Goal: Transaction & Acquisition: Purchase product/service

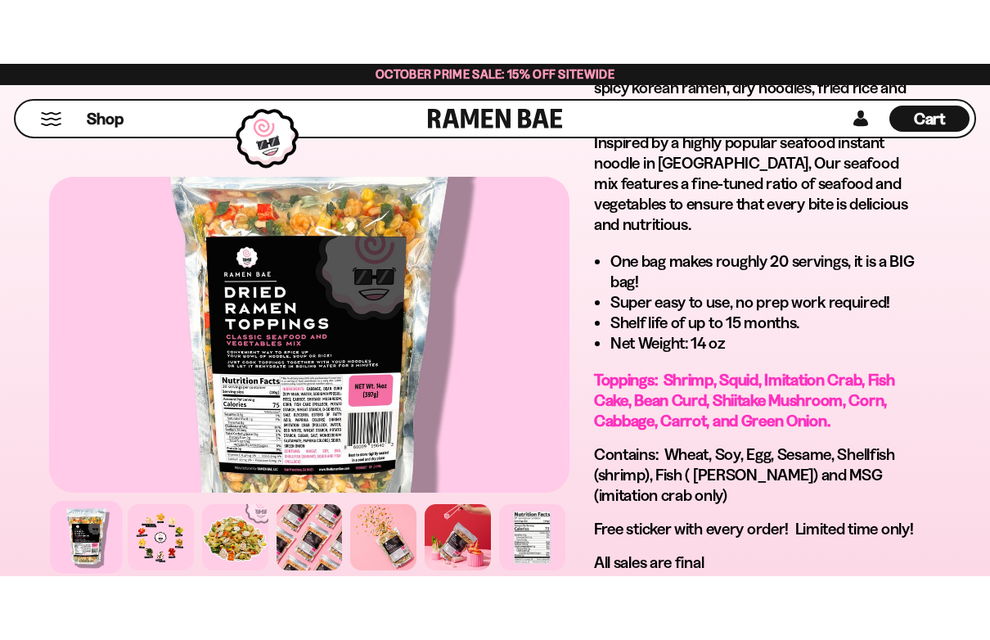
scroll to position [1313, 0]
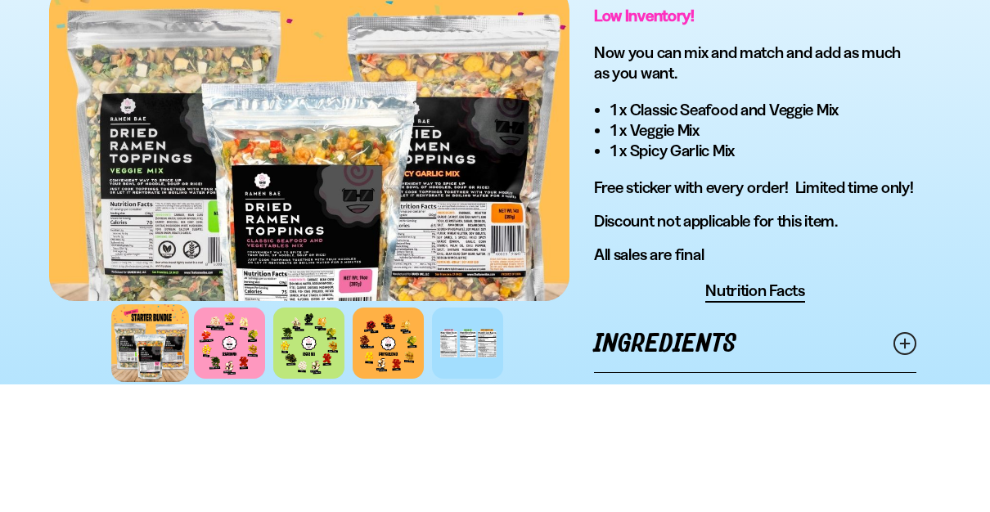
scroll to position [1272, 0]
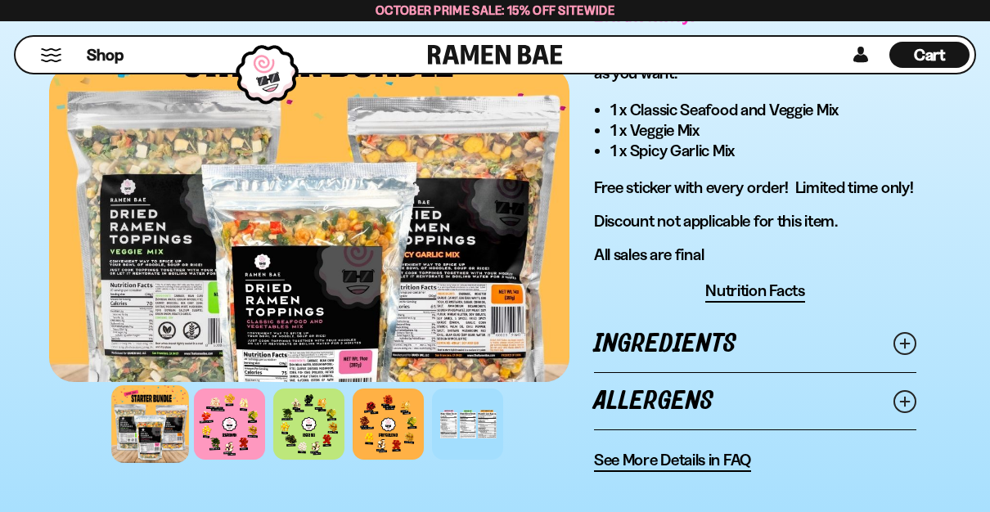
click at [636, 316] on link "Ingredients" at bounding box center [755, 344] width 322 height 56
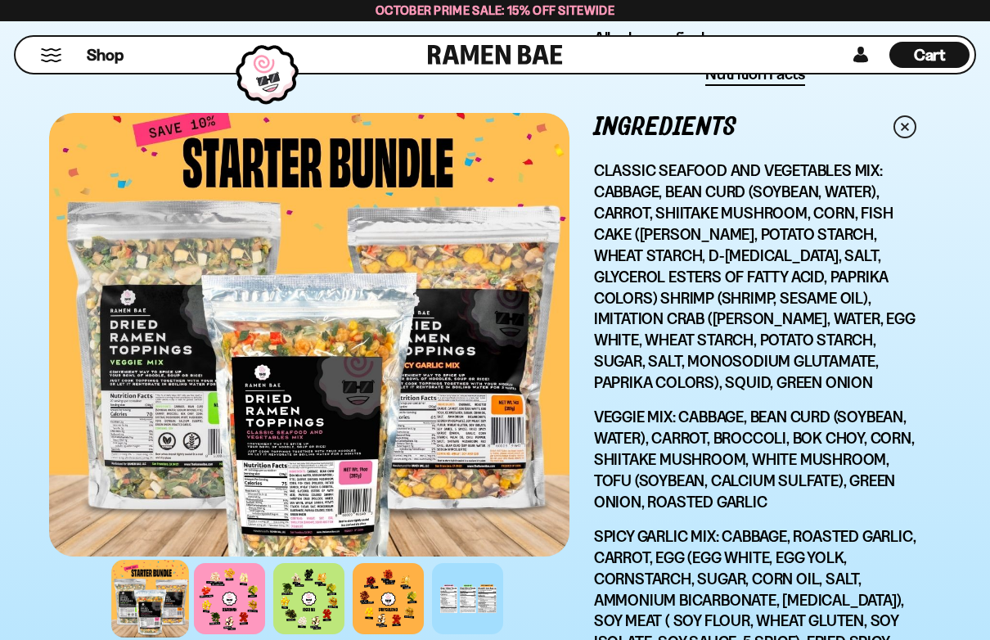
scroll to position [1569, 0]
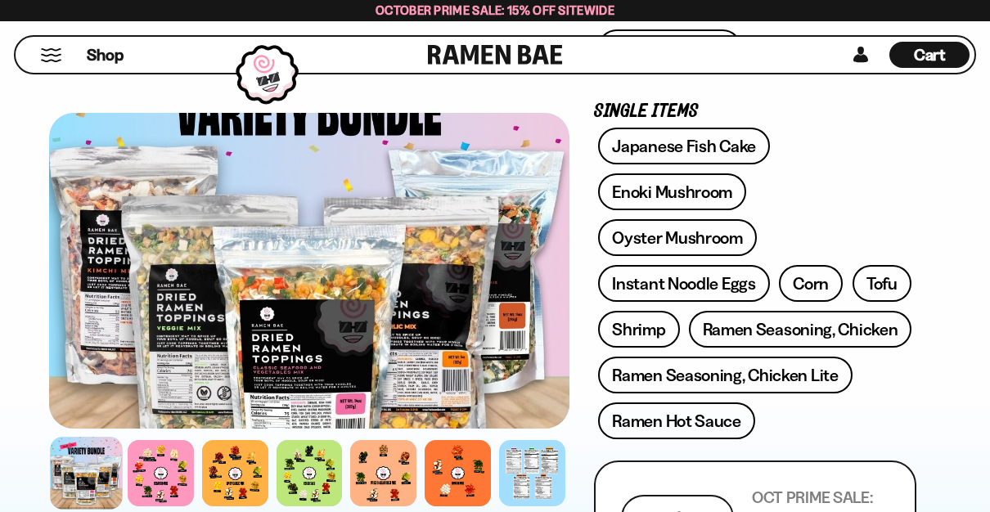
scroll to position [572, 0]
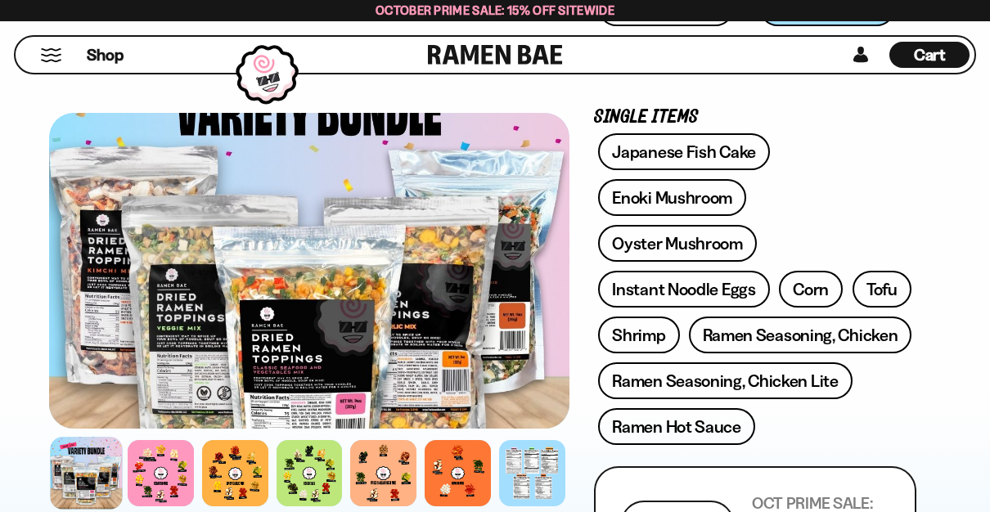
click at [466, 476] on div at bounding box center [458, 473] width 66 height 66
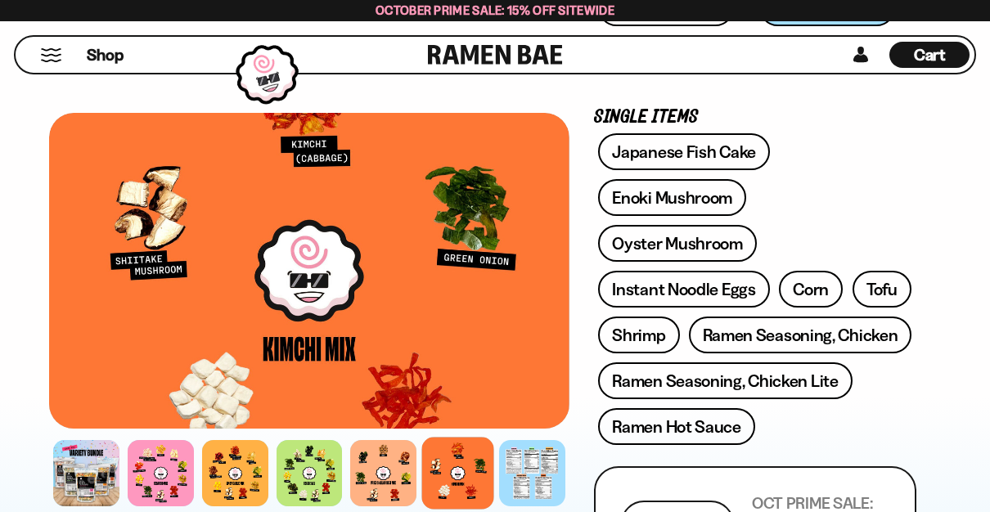
click at [88, 477] on div at bounding box center [86, 473] width 66 height 66
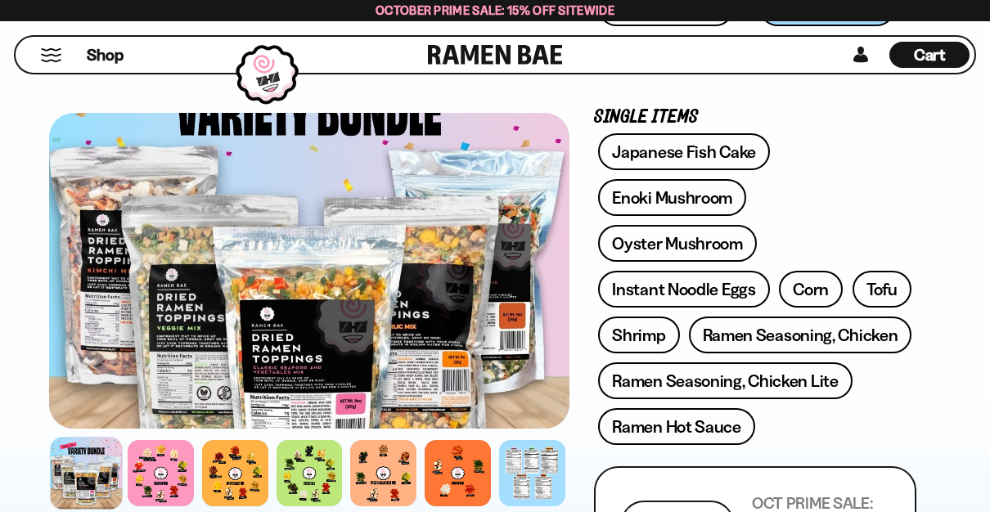
click at [404, 483] on div at bounding box center [383, 473] width 66 height 66
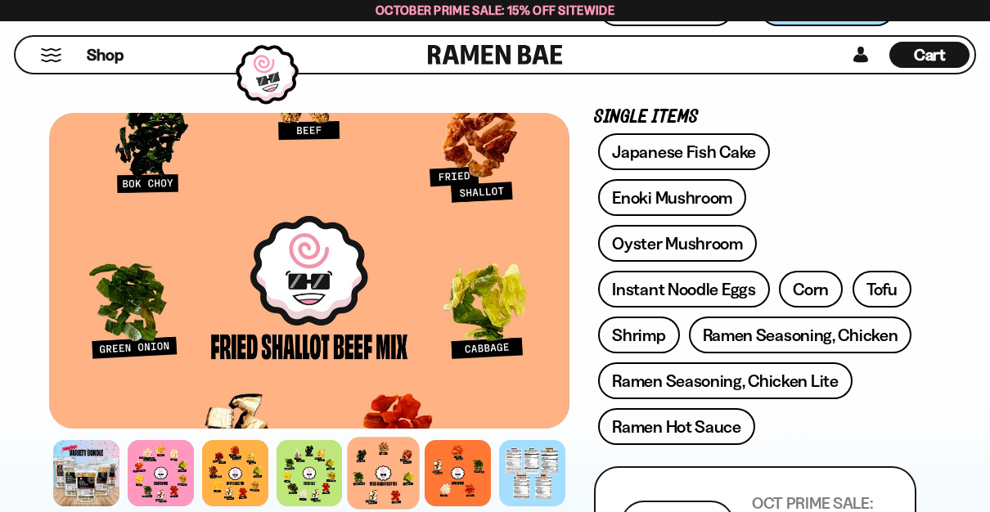
click at [61, 463] on div at bounding box center [86, 473] width 66 height 66
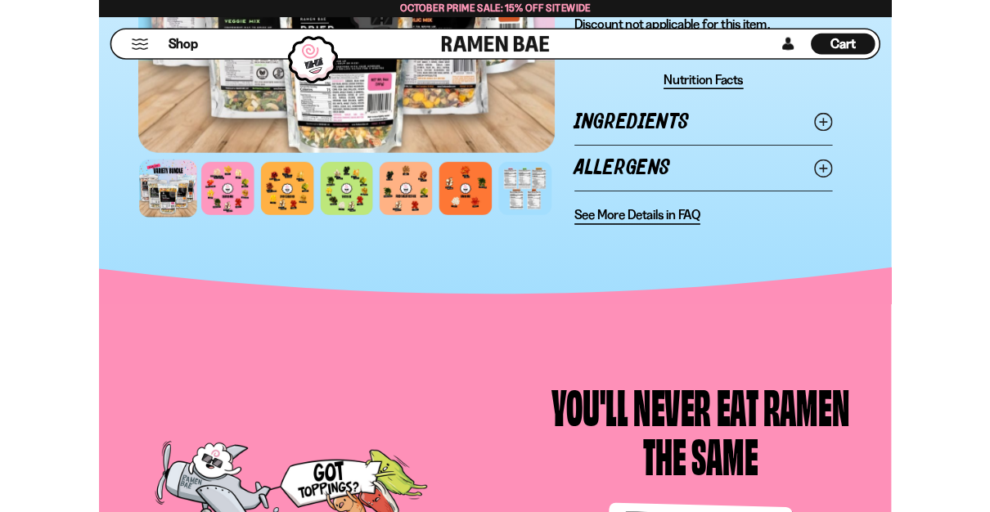
scroll to position [1541, 0]
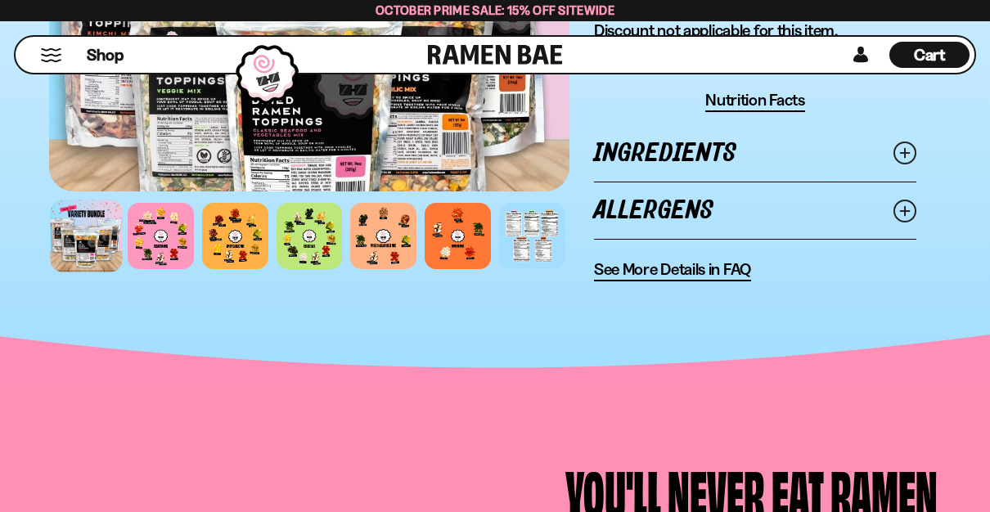
click at [901, 200] on icon at bounding box center [905, 211] width 23 height 23
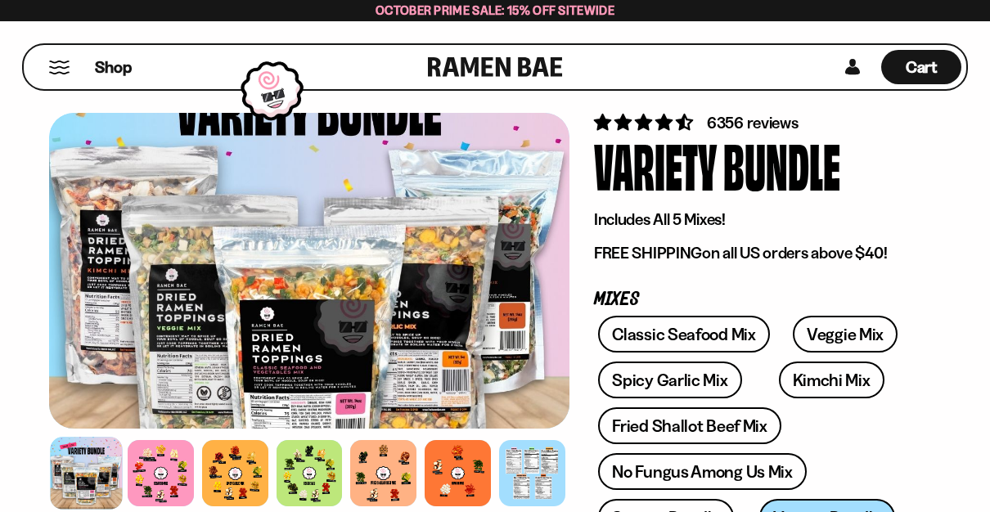
scroll to position [0, 0]
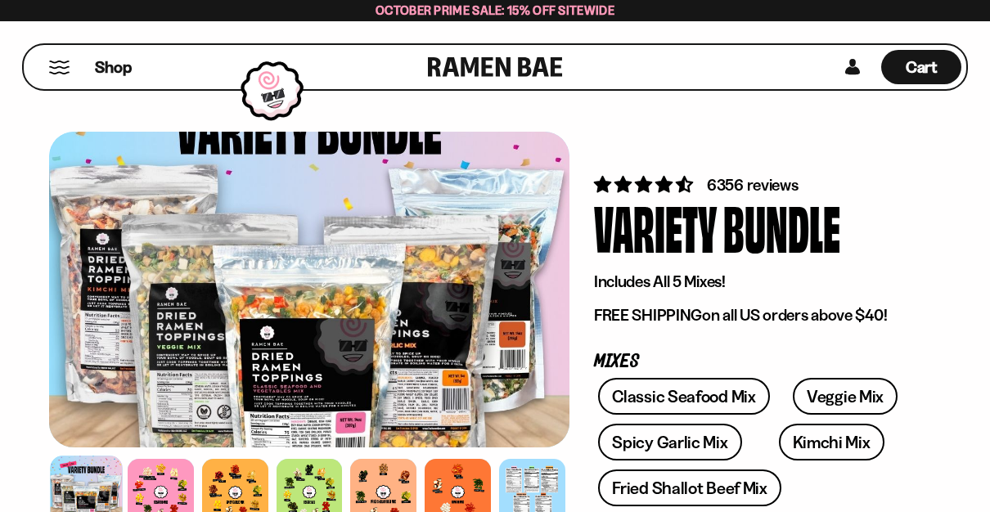
click at [118, 75] on span "Shop" at bounding box center [113, 67] width 37 height 22
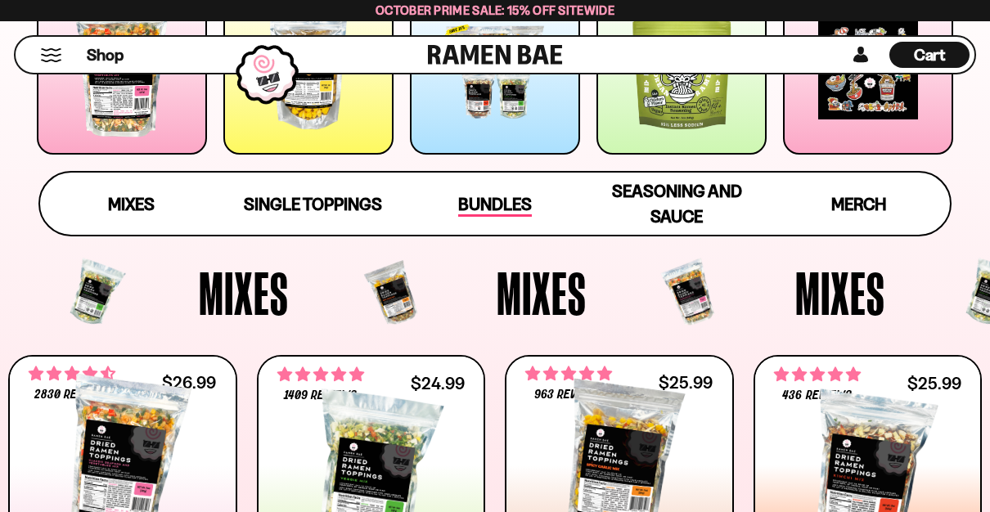
click at [519, 199] on span "Bundles" at bounding box center [495, 205] width 74 height 23
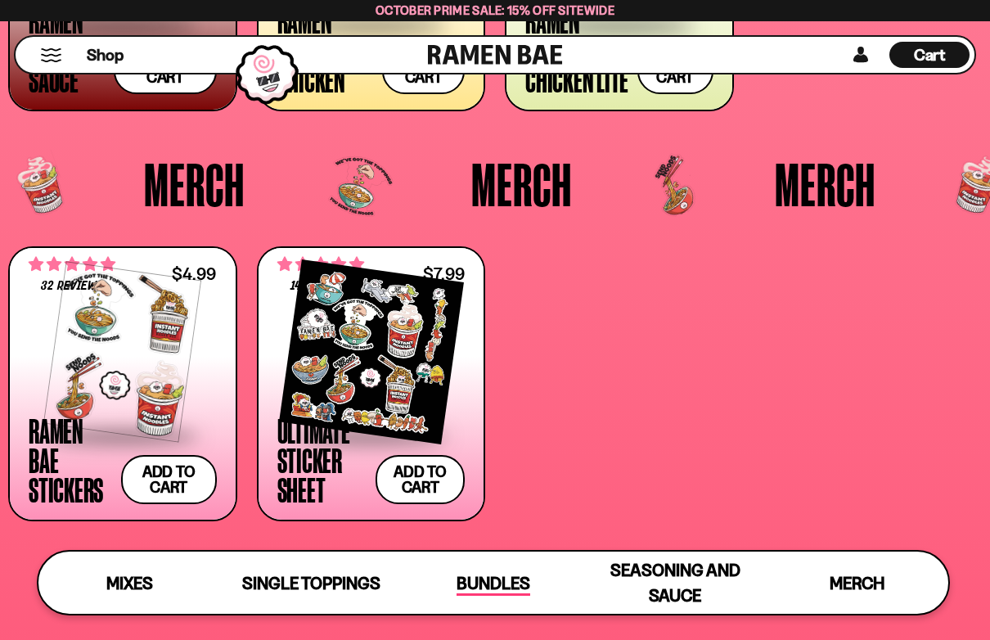
scroll to position [3553, 0]
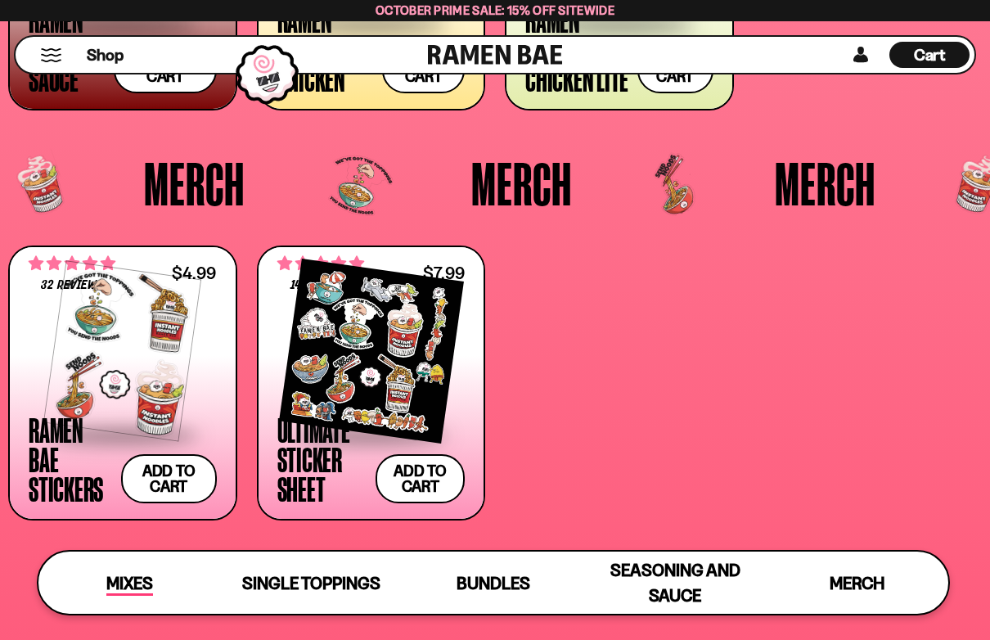
click at [142, 512] on span "Mixes" at bounding box center [129, 584] width 47 height 23
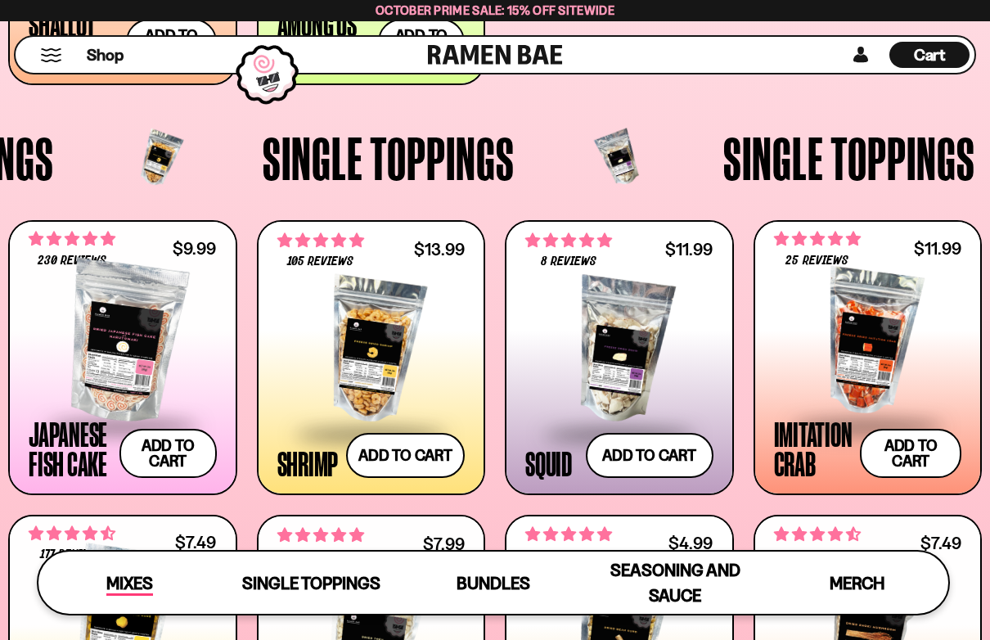
scroll to position [665, 0]
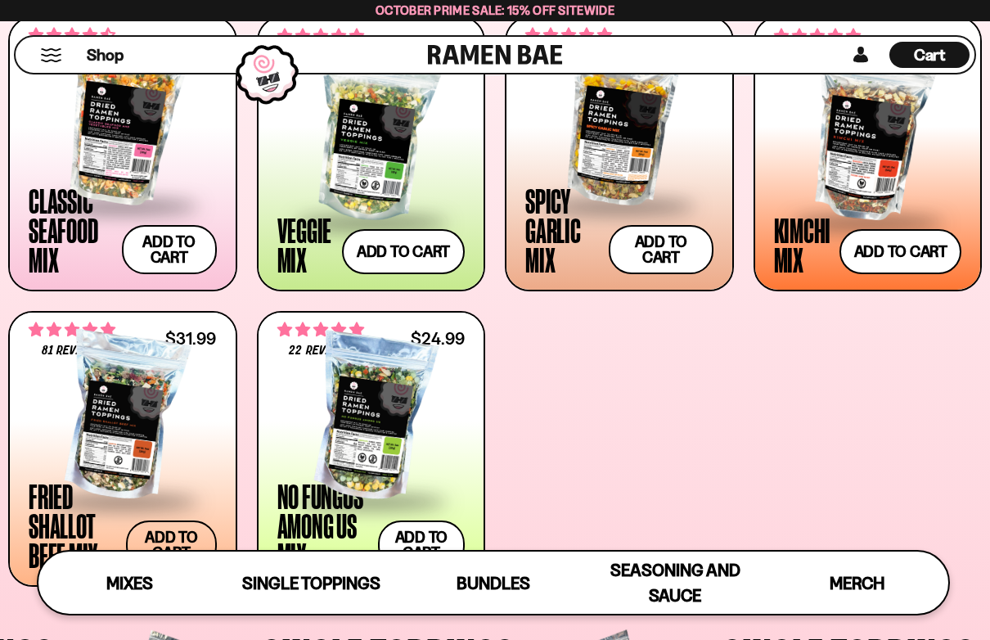
click at [169, 512] on button "Add to cart Add ― Regular price $31.99 Regular price Sale price $31.99 Unit pri…" at bounding box center [171, 545] width 90 height 49
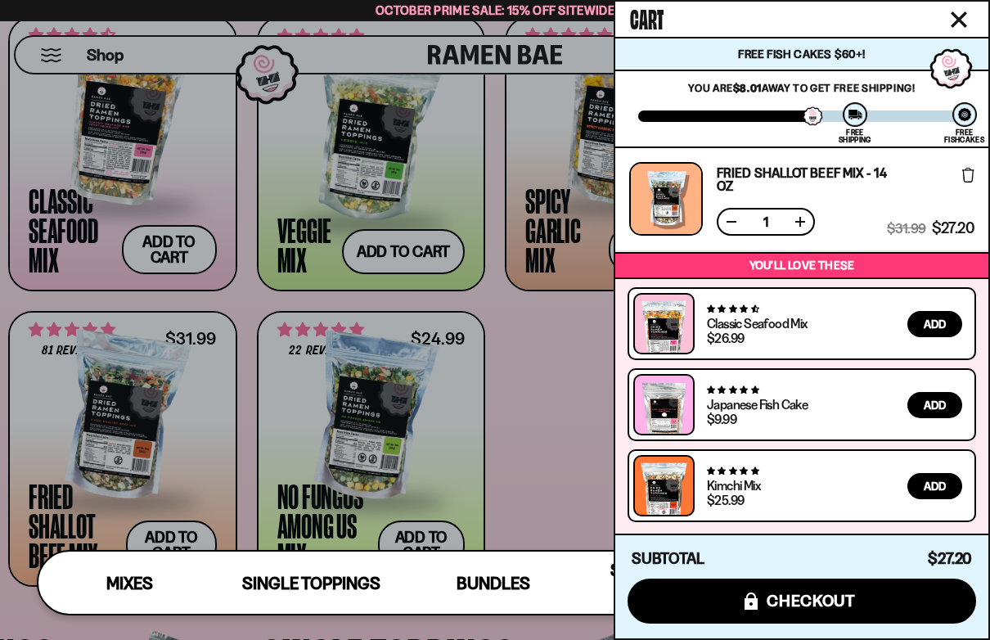
click at [739, 219] on button at bounding box center [732, 222] width 16 height 16
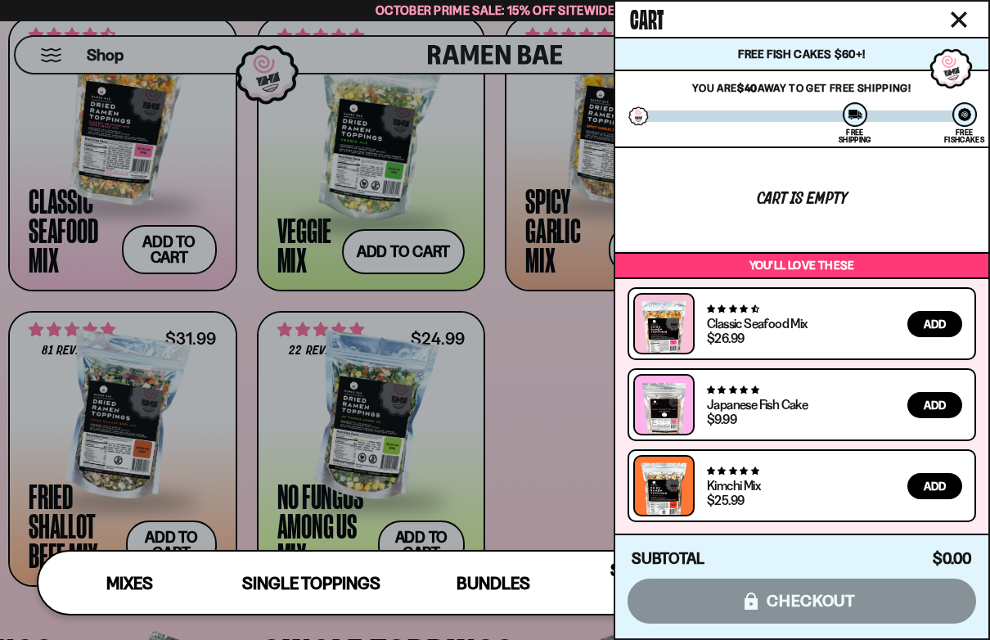
click at [554, 413] on div at bounding box center [495, 320] width 990 height 640
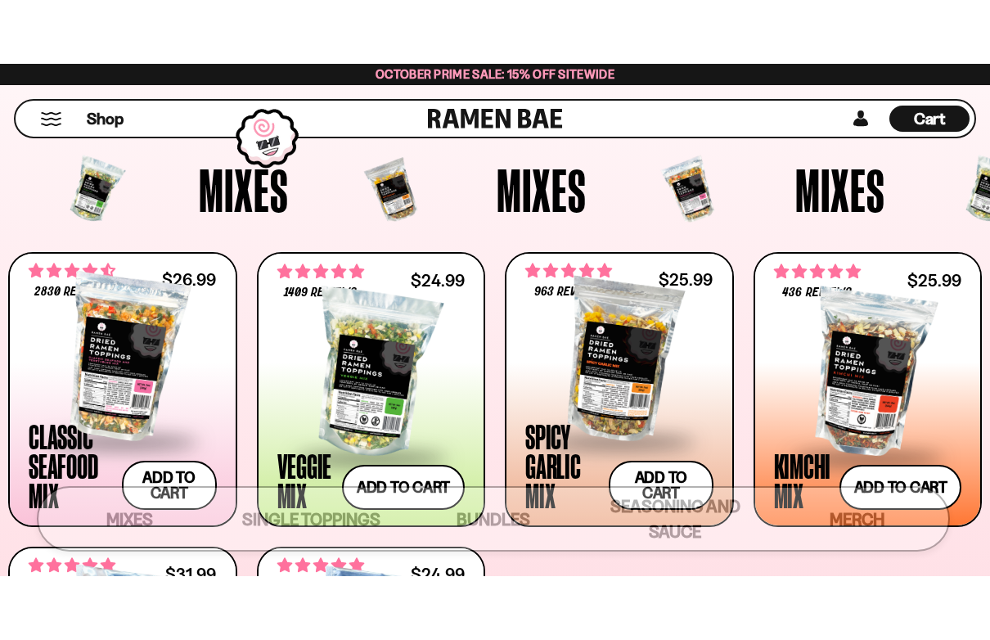
scroll to position [500, 0]
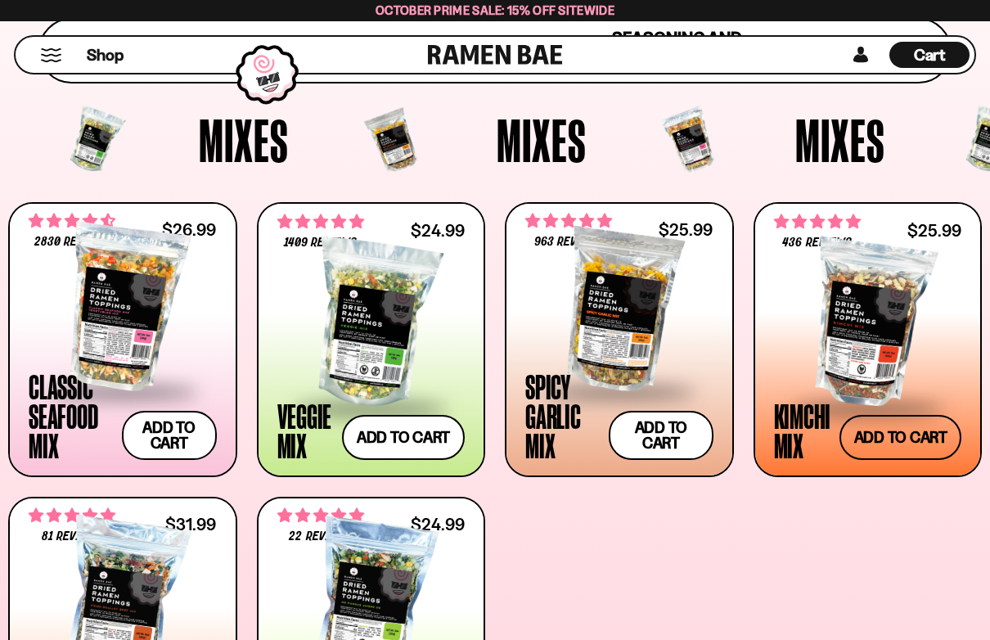
click at [891, 443] on button "Add to cart Add ― Regular price $25.99 Regular price Sale price $25.99 Unit pri…" at bounding box center [901, 437] width 122 height 45
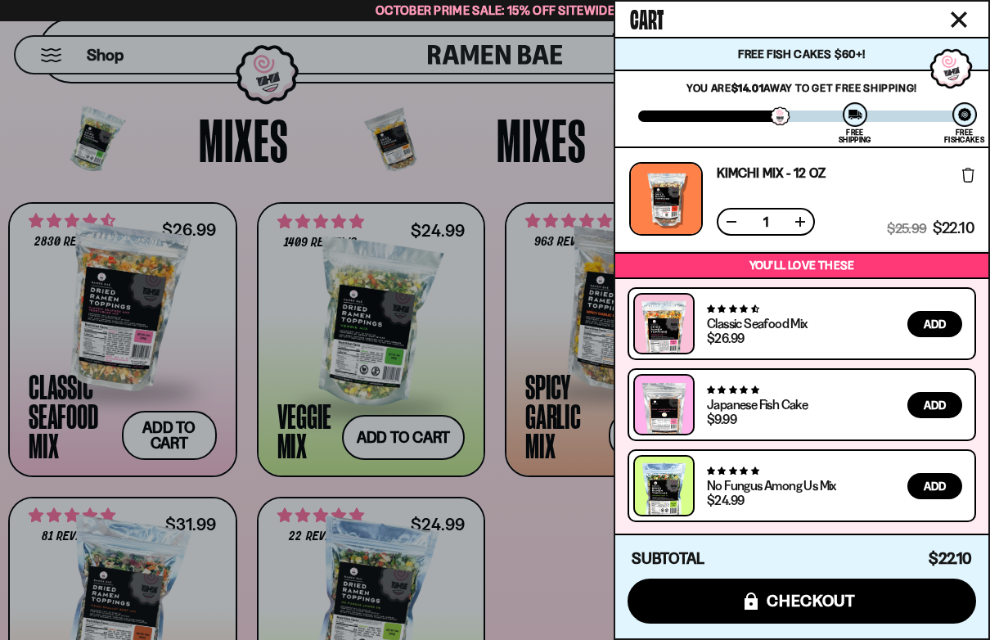
click at [557, 512] on div at bounding box center [495, 320] width 990 height 640
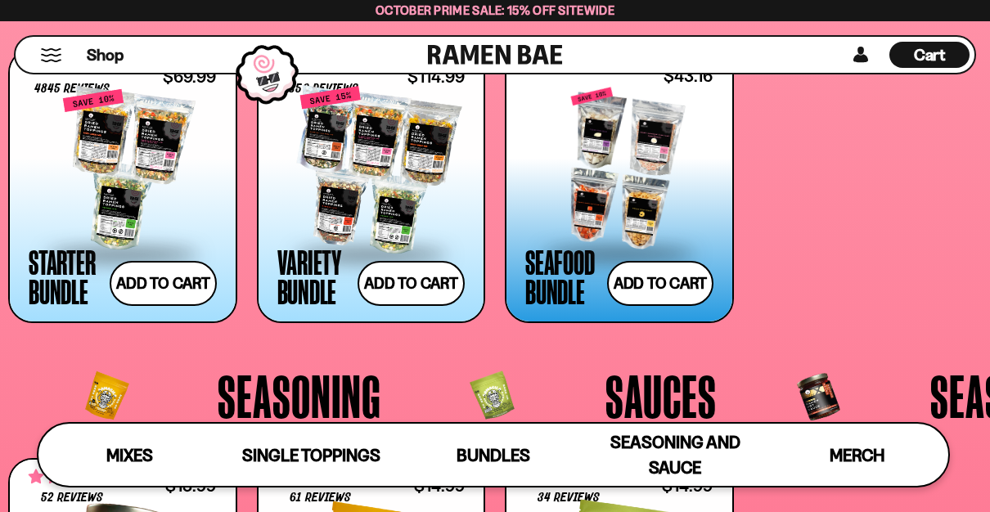
scroll to position [2803, 0]
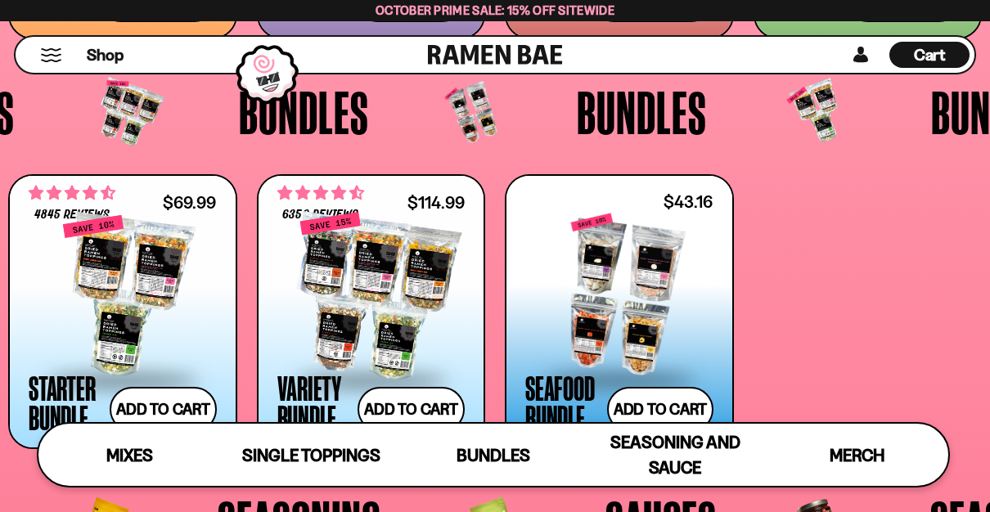
click at [93, 294] on div at bounding box center [123, 296] width 188 height 164
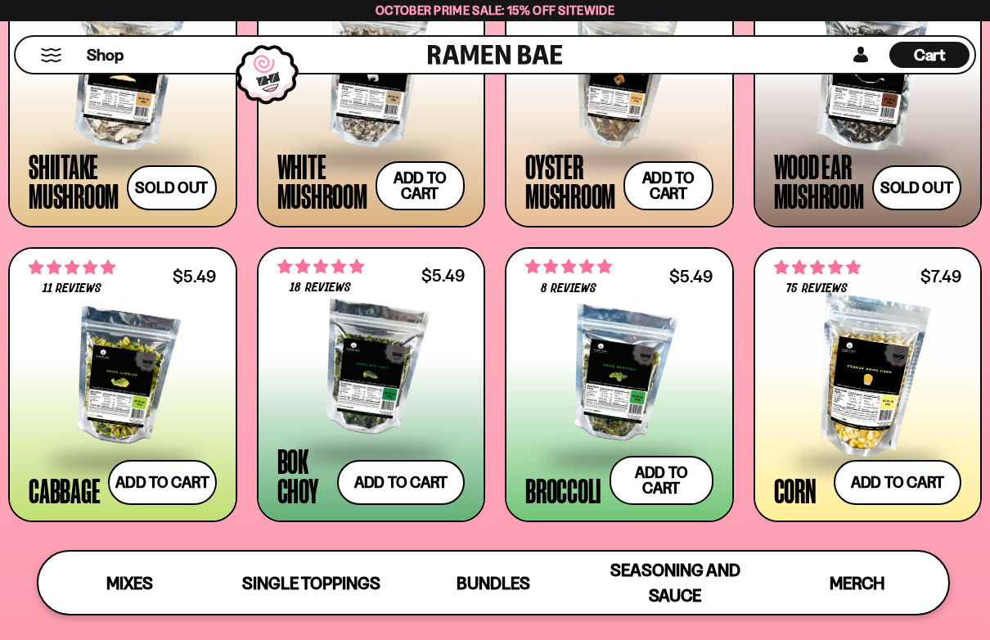
scroll to position [2026, 0]
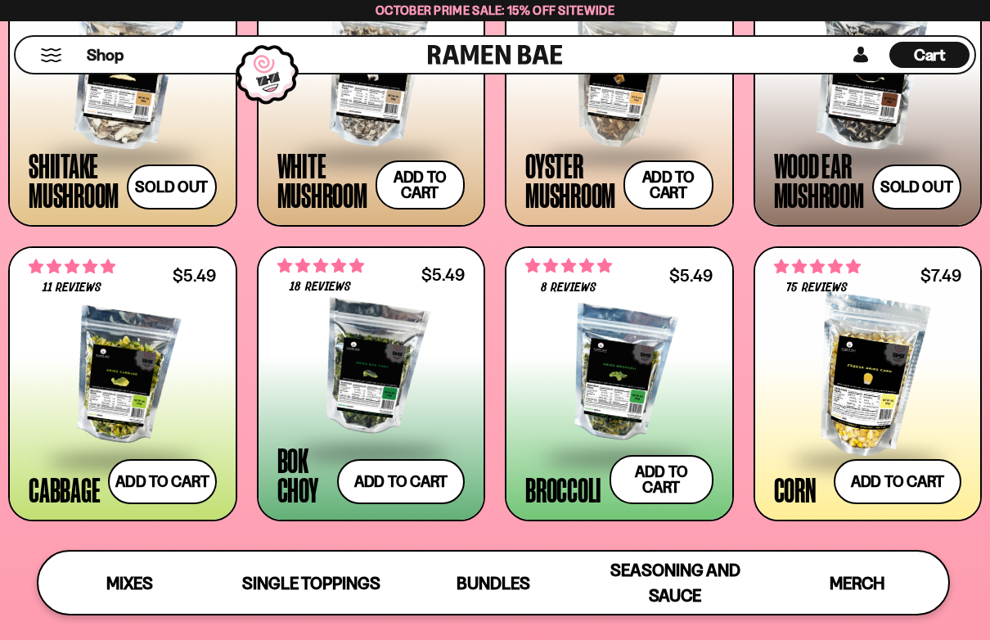
click at [676, 430] on span at bounding box center [619, 458] width 188 height 57
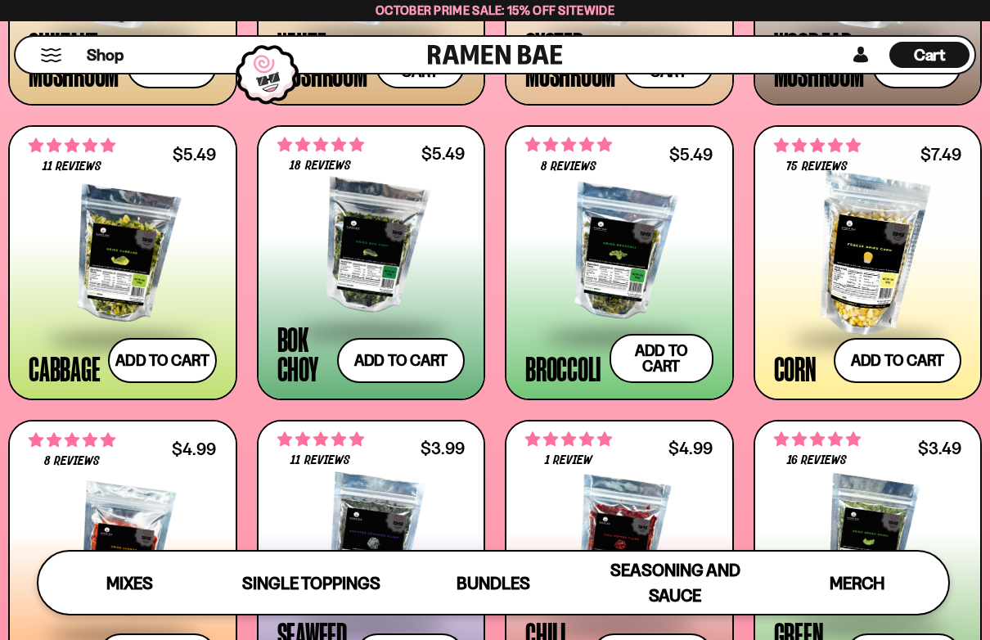
scroll to position [2161, 0]
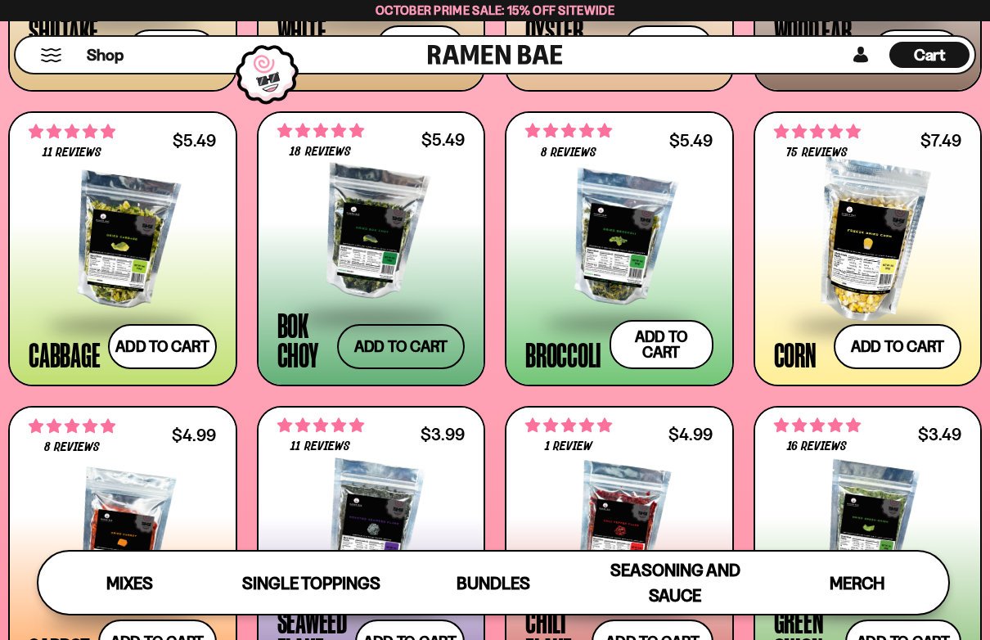
click at [427, 349] on button "Add to cart Add ― Regular price $5.49 Regular price Sale price $5.49 Unit price…" at bounding box center [401, 346] width 128 height 45
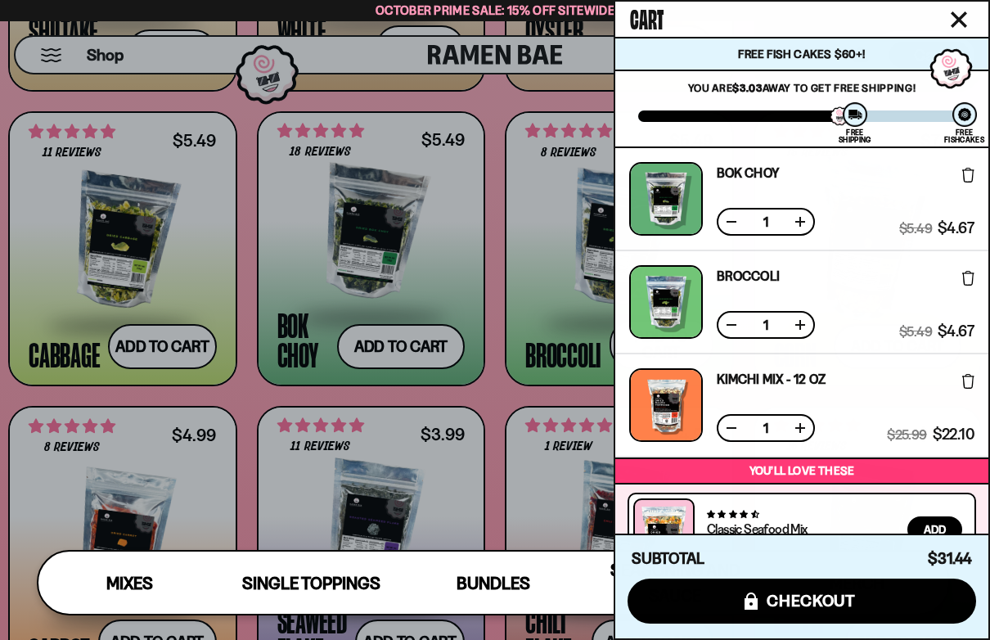
click at [512, 398] on div at bounding box center [495, 320] width 990 height 640
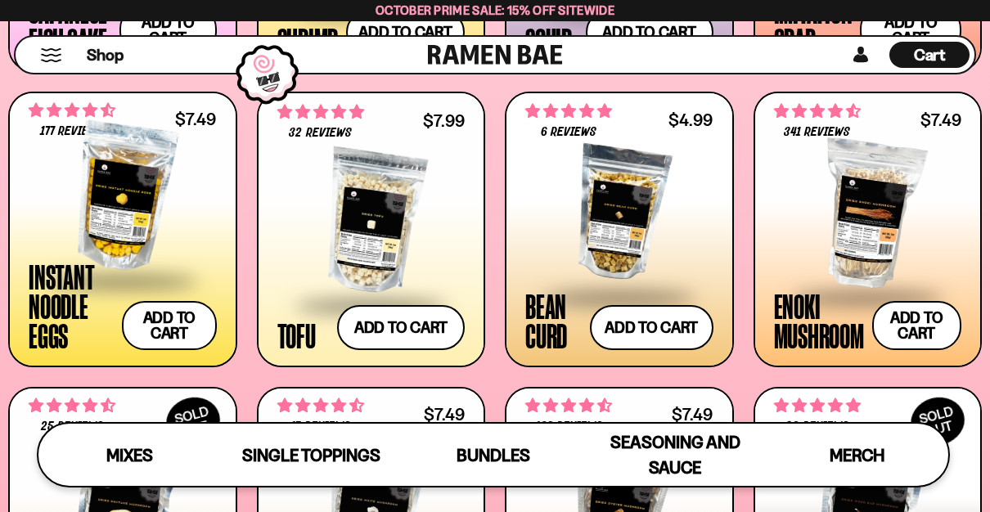
scroll to position [1589, 0]
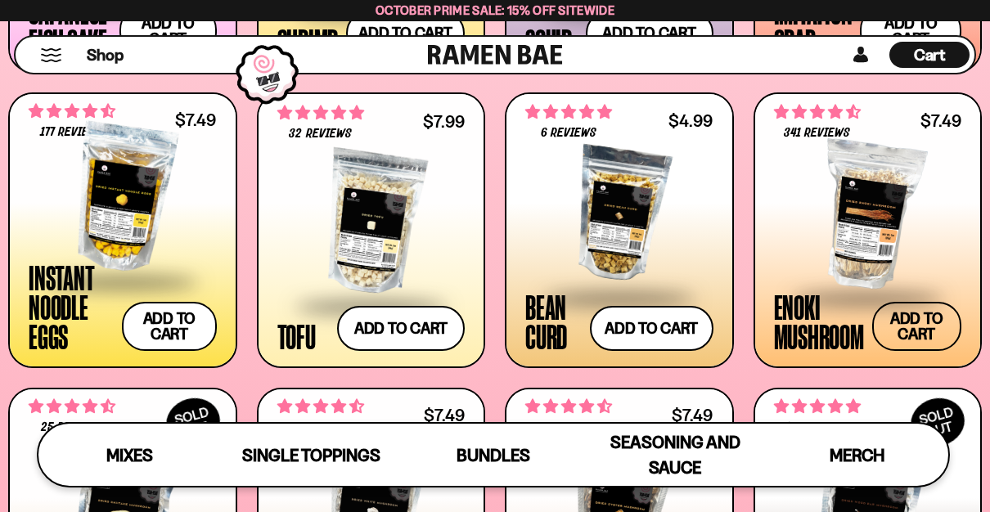
click at [913, 344] on button "Add to cart Add ― Regular price $7.49 Regular price Sale price $7.49 Unit price…" at bounding box center [918, 326] width 90 height 49
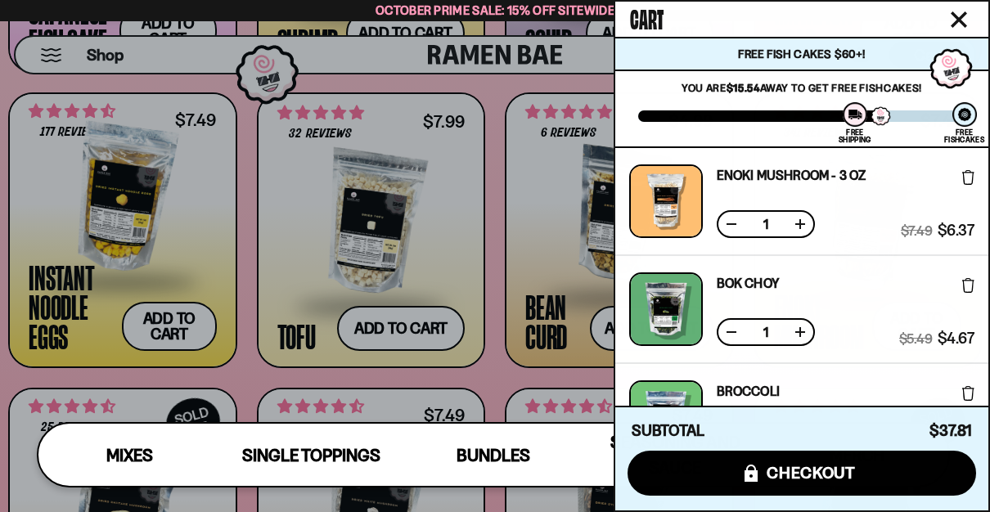
click at [246, 282] on div at bounding box center [495, 256] width 990 height 512
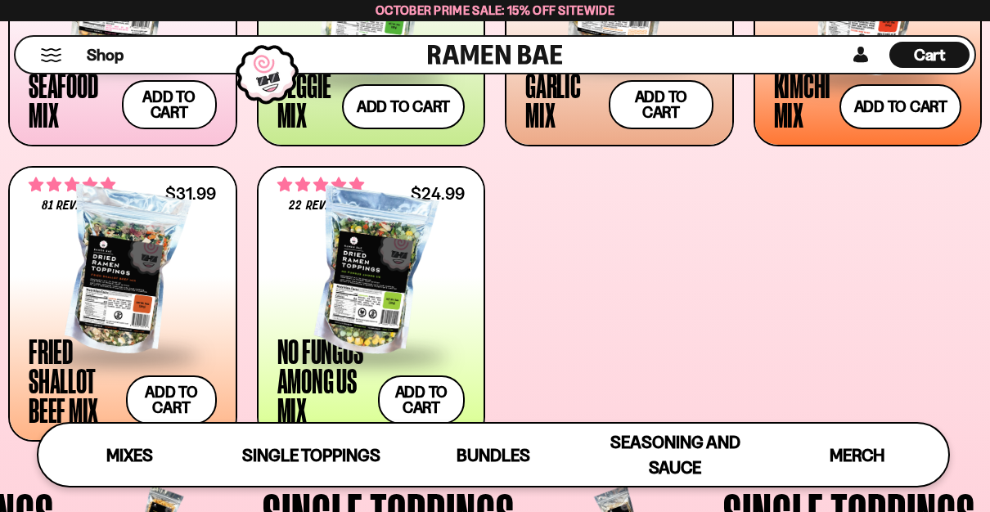
scroll to position [807, 0]
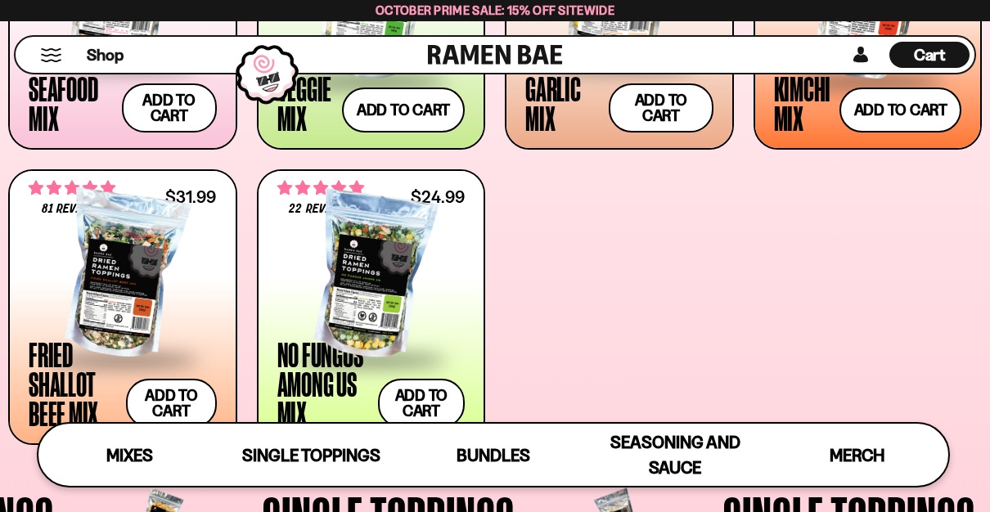
click at [949, 59] on div "Cart D0381C2F-513E-4F90-8A41-6F0A75DCBAAA" at bounding box center [930, 55] width 80 height 26
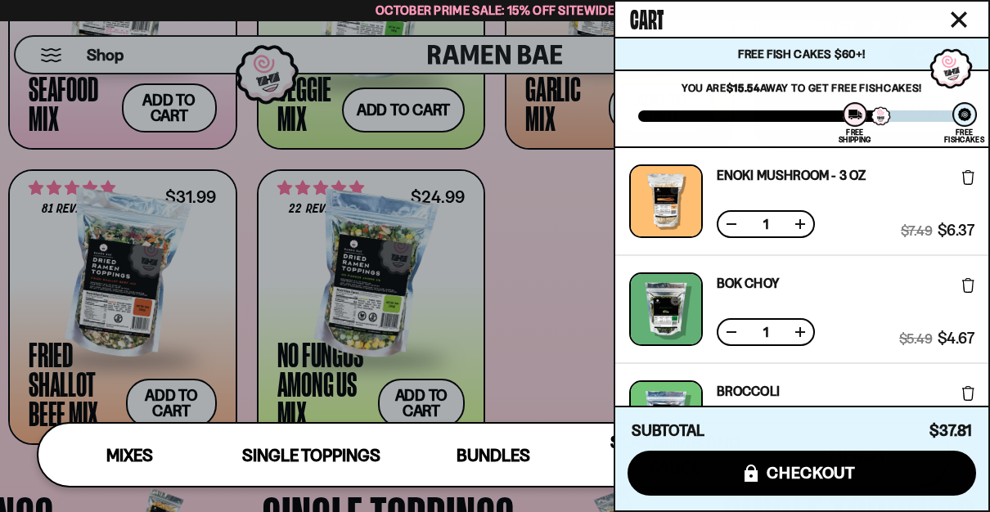
click at [34, 155] on div at bounding box center [495, 256] width 990 height 512
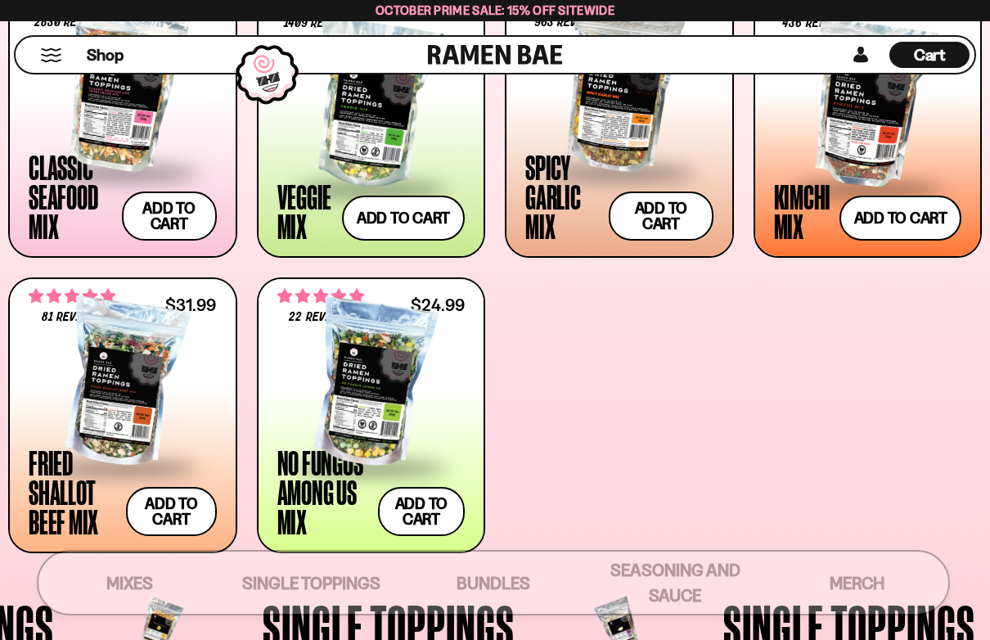
scroll to position [717, 0]
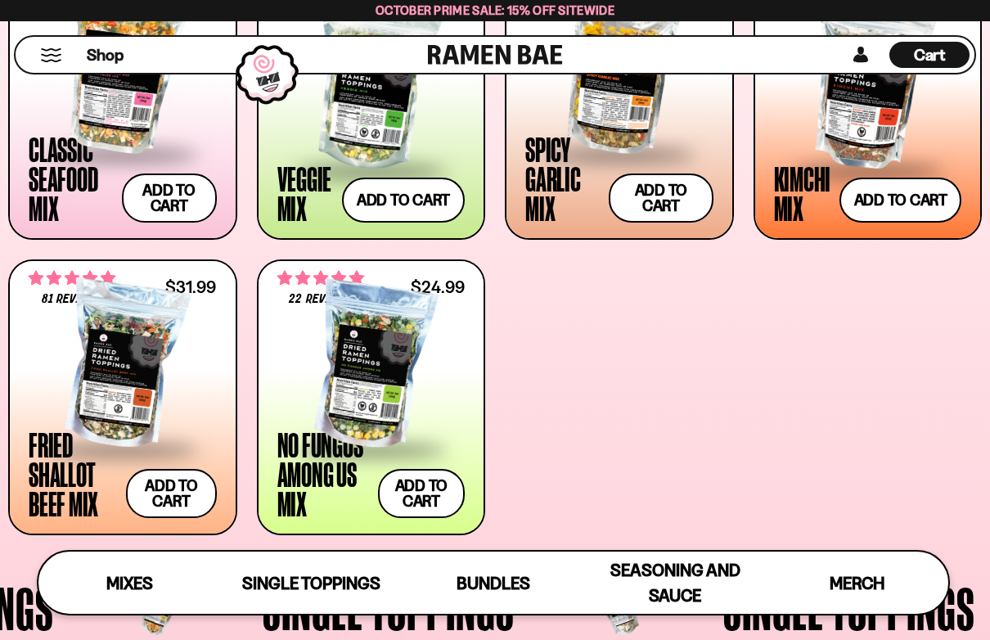
click at [433, 402] on div at bounding box center [371, 366] width 188 height 164
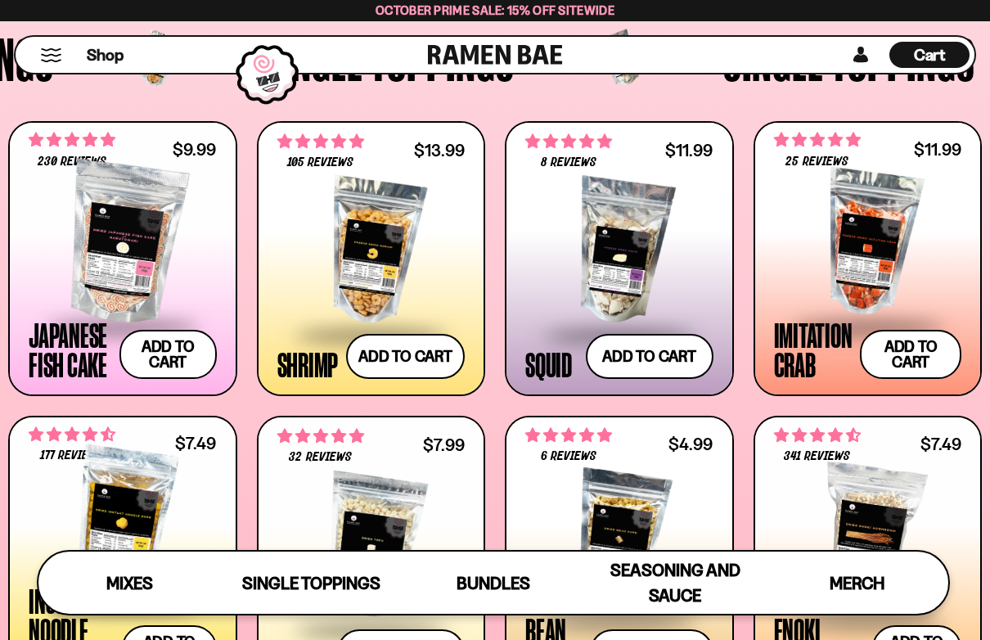
scroll to position [1267, 0]
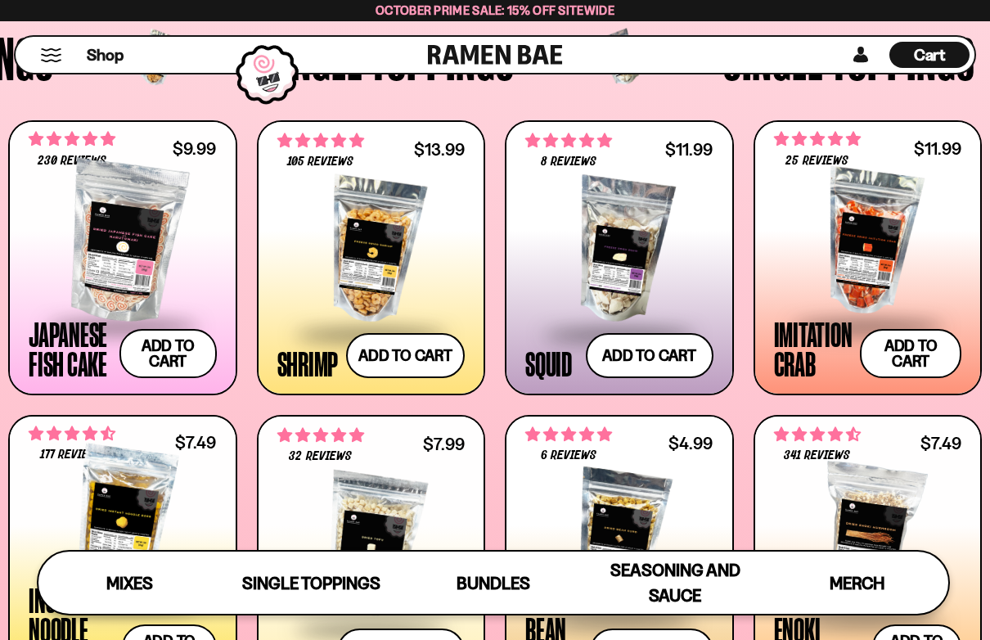
click at [929, 59] on span "Cart" at bounding box center [930, 55] width 32 height 20
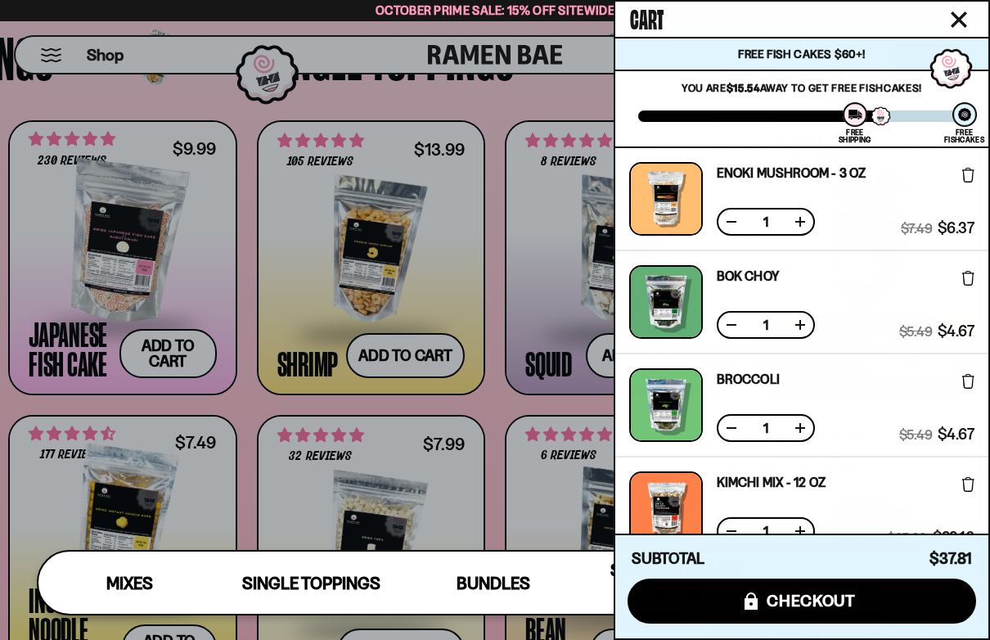
click at [54, 427] on div at bounding box center [495, 320] width 990 height 640
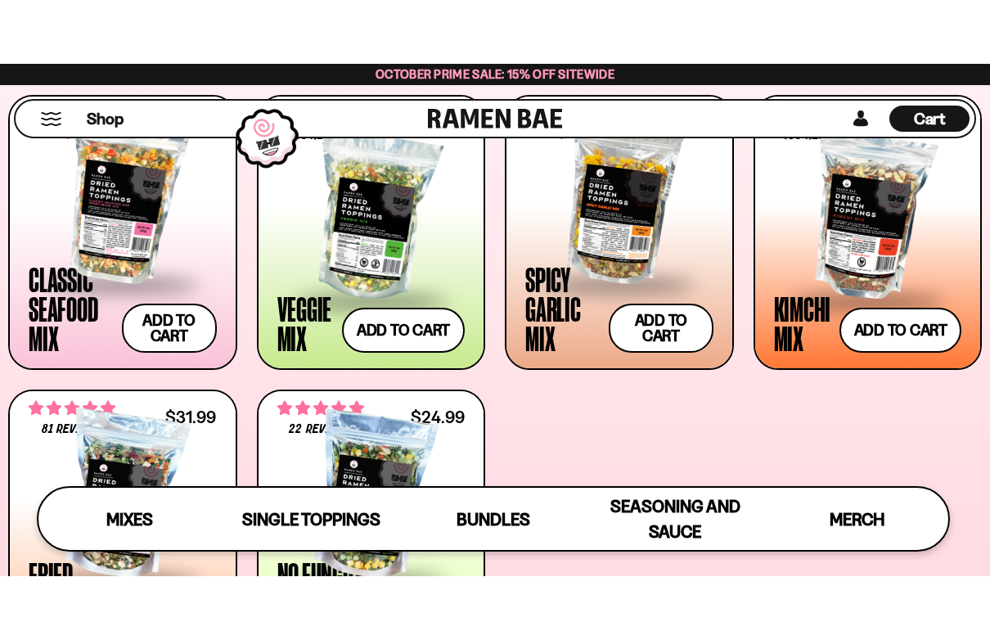
scroll to position [654, 0]
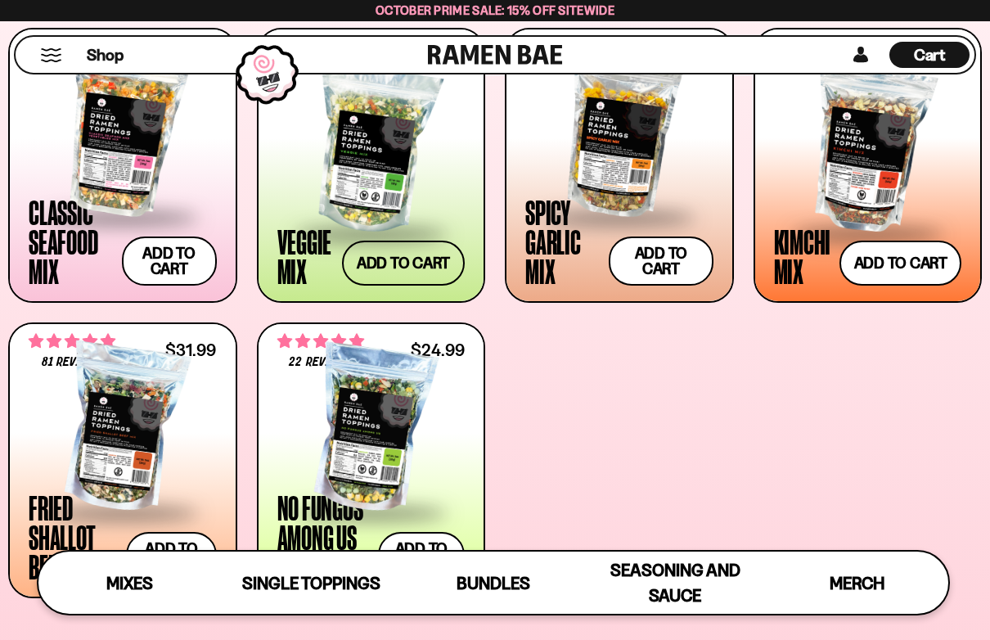
click at [404, 256] on button "Add to cart Add ― Regular price $24.99 Regular price Sale price $24.99 Unit pri…" at bounding box center [403, 263] width 123 height 45
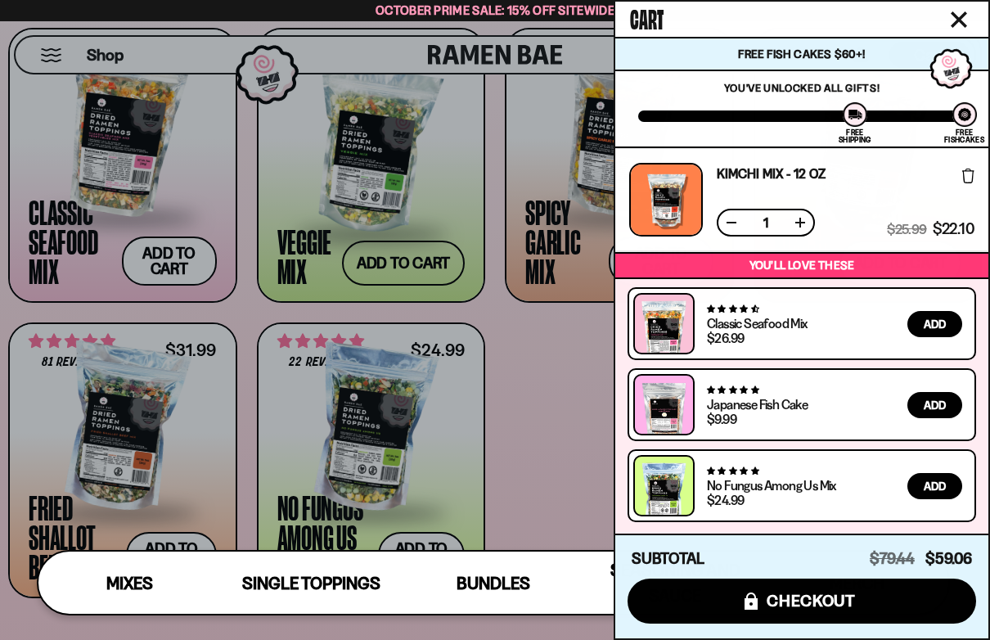
scroll to position [515, 0]
click at [938, 512] on button "icons8-lock checkout" at bounding box center [802, 601] width 349 height 45
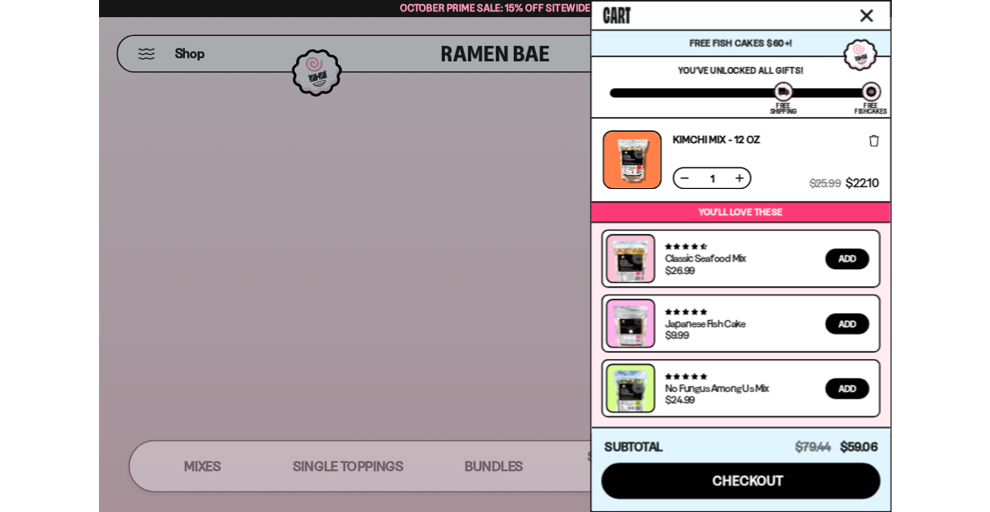
scroll to position [0, 0]
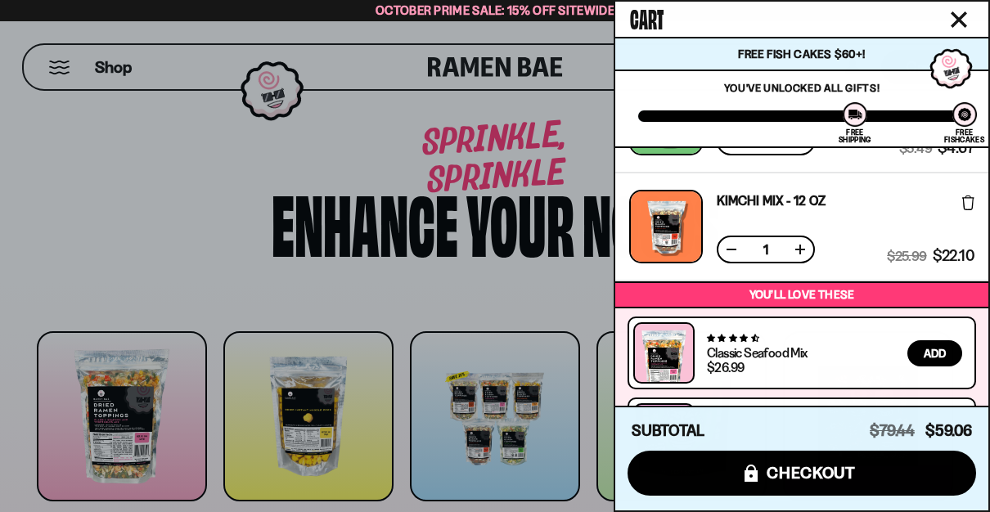
click at [379, 281] on div at bounding box center [495, 256] width 990 height 512
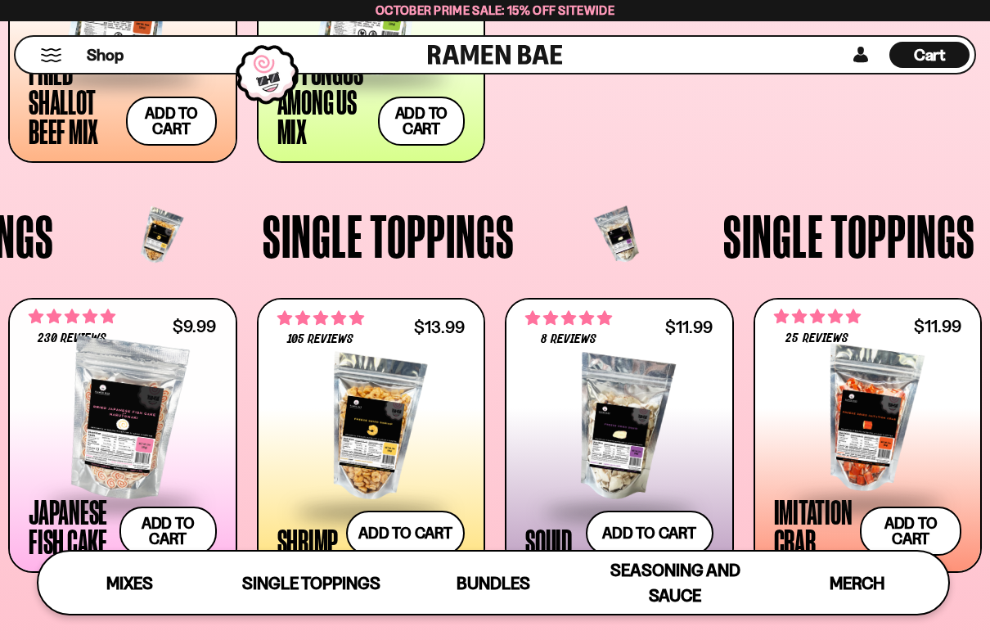
scroll to position [1385, 0]
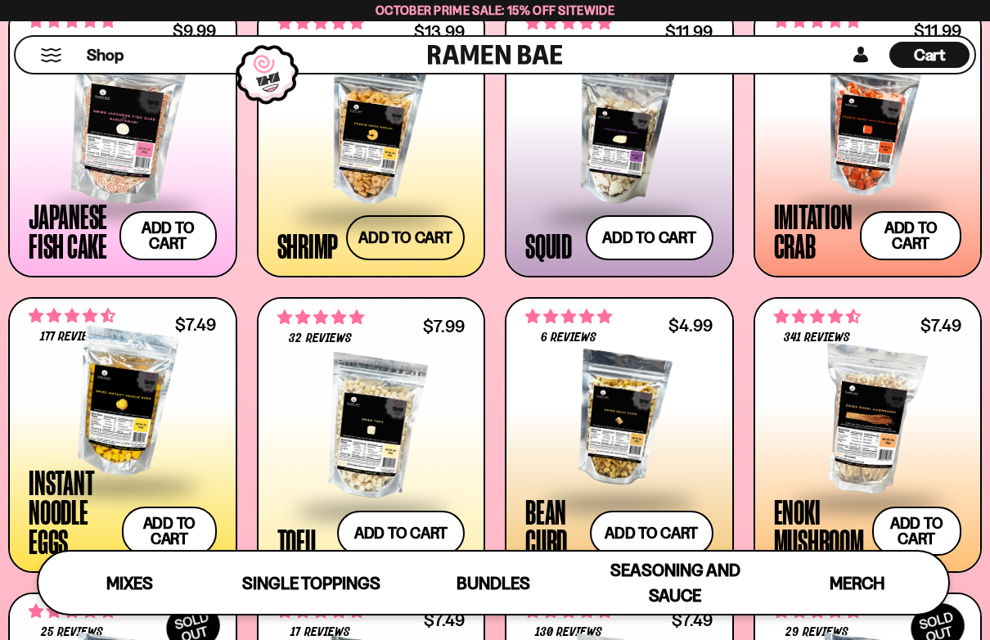
click at [431, 246] on button "Add to cart Add ― Regular price $13.99 Regular price Sale price $13.99 Unit pri…" at bounding box center [405, 237] width 119 height 45
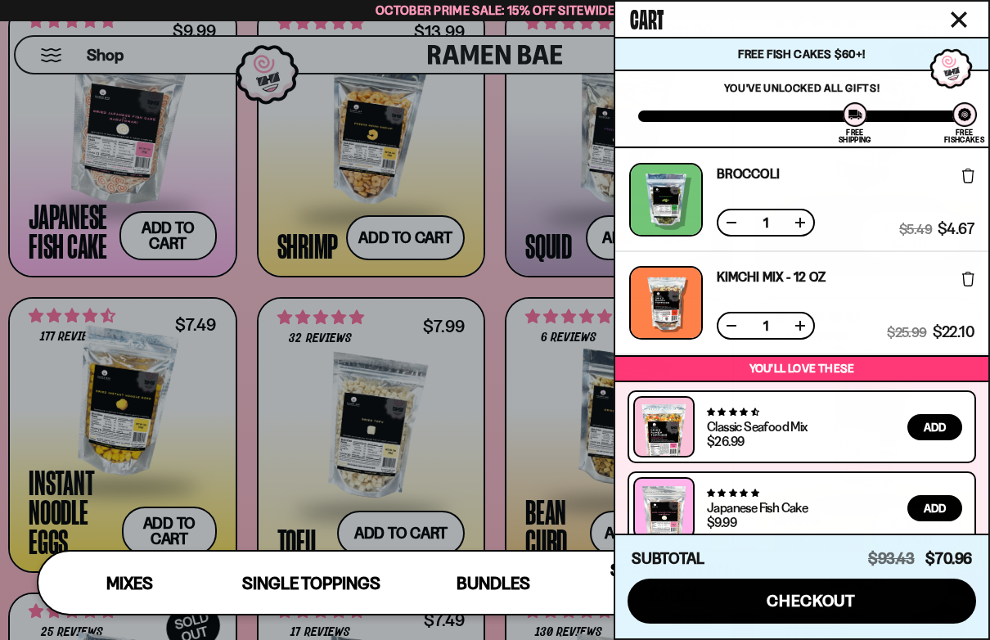
click at [833, 512] on span "checkout" at bounding box center [811, 601] width 89 height 18
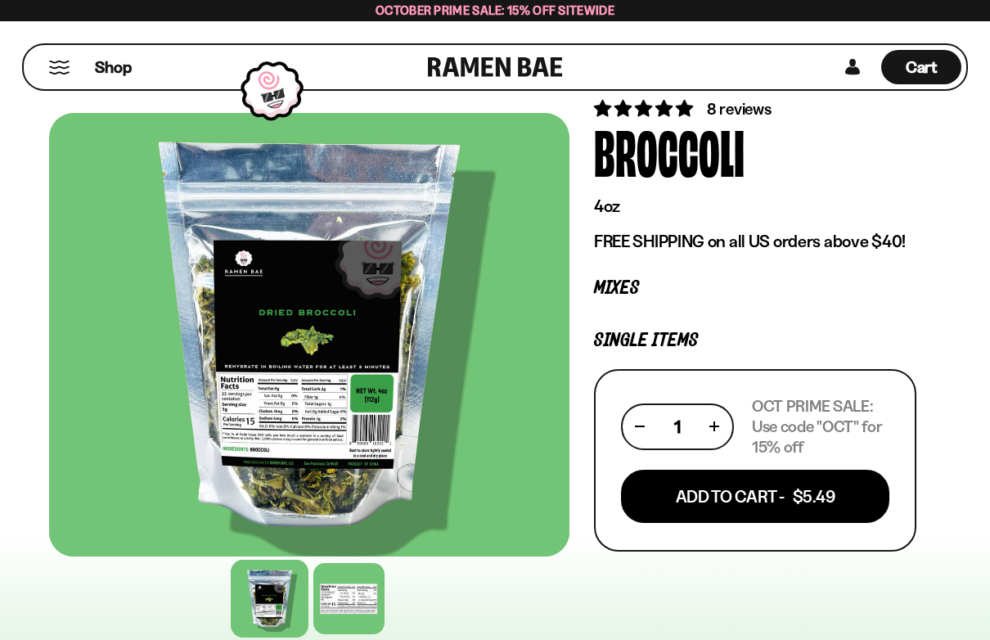
scroll to position [90, 0]
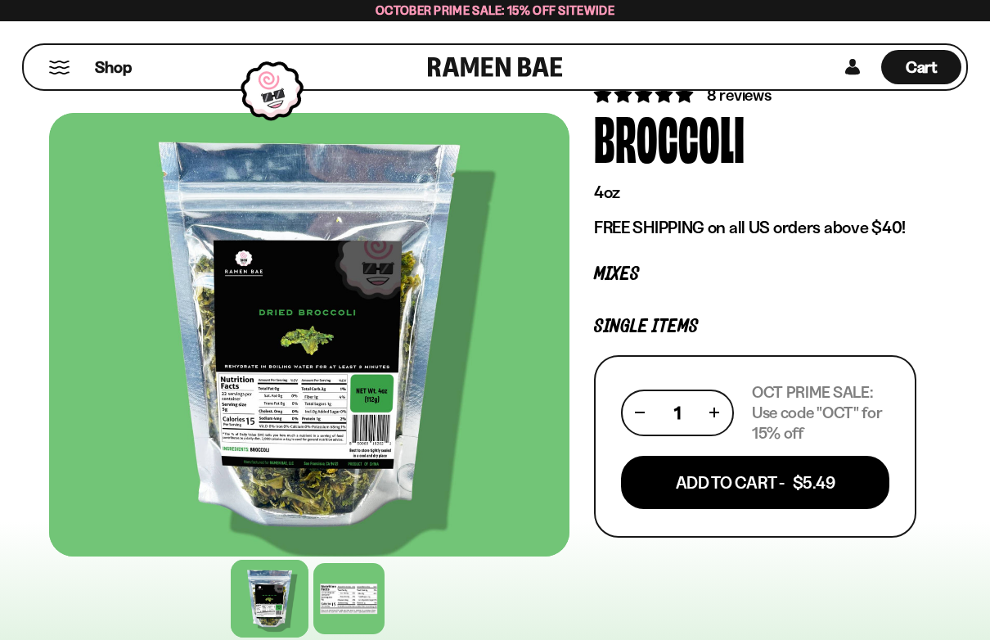
click at [249, 531] on div at bounding box center [270, 599] width 78 height 78
click at [791, 492] on button "Add To Cart - $5.49" at bounding box center [755, 482] width 268 height 53
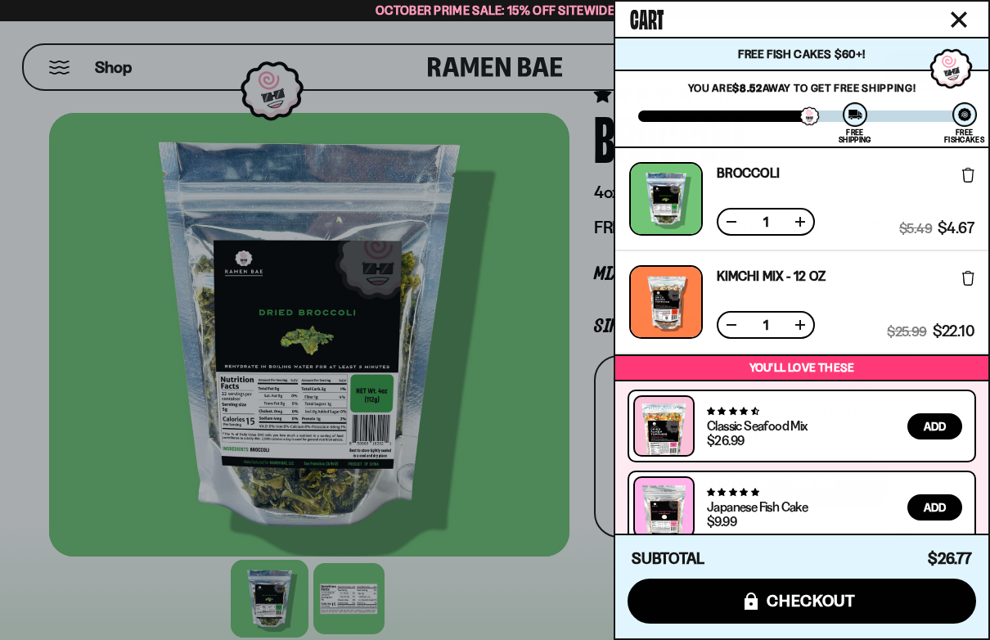
click at [36, 531] on div at bounding box center [495, 320] width 990 height 640
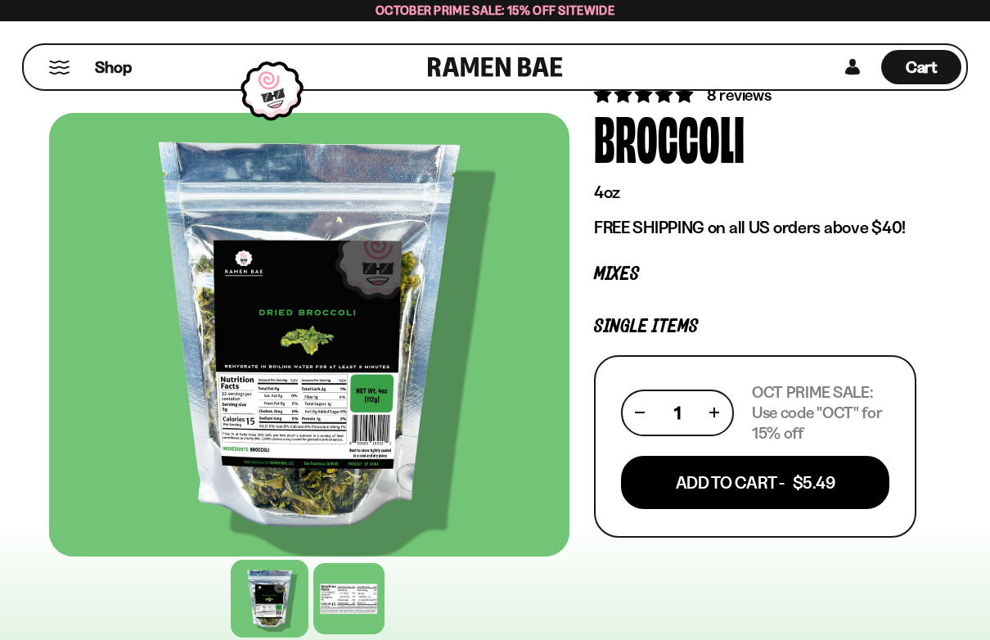
click at [34, 531] on div "FADCB6FD-DFAB-4417-9F21-029242090B77 FADCB6FD-DFAB-4417-9F21-029242090B77 8 rev…" at bounding box center [495, 530] width 990 height 976
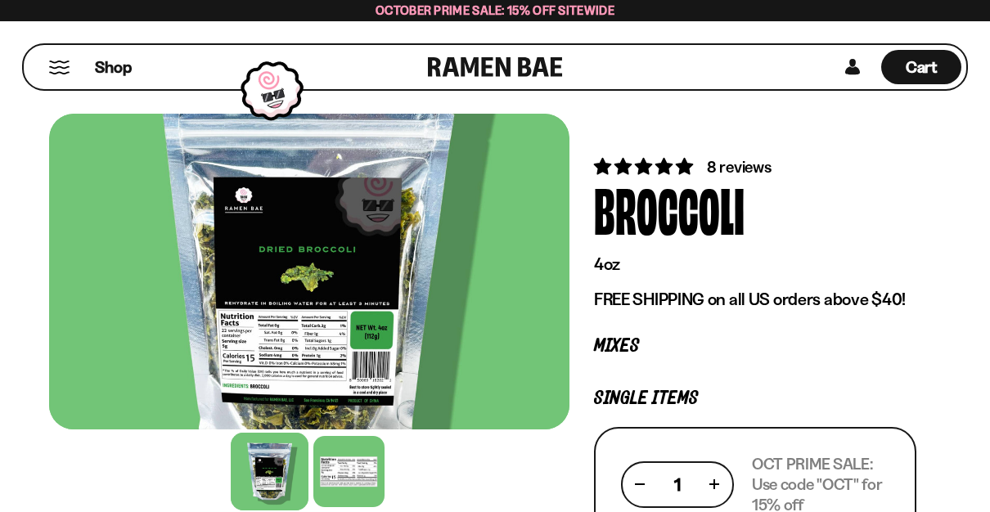
scroll to position [0, 0]
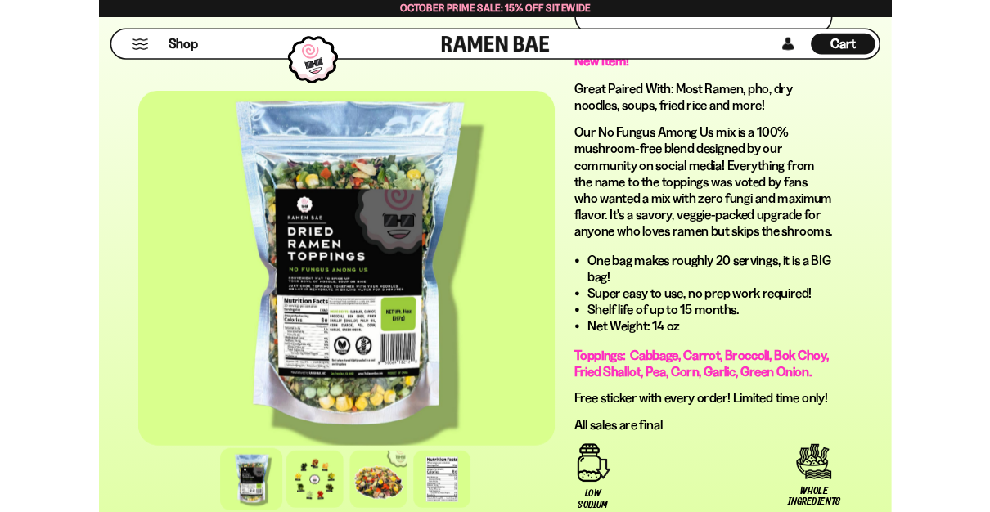
scroll to position [1232, 0]
